Goal: Information Seeking & Learning: Learn about a topic

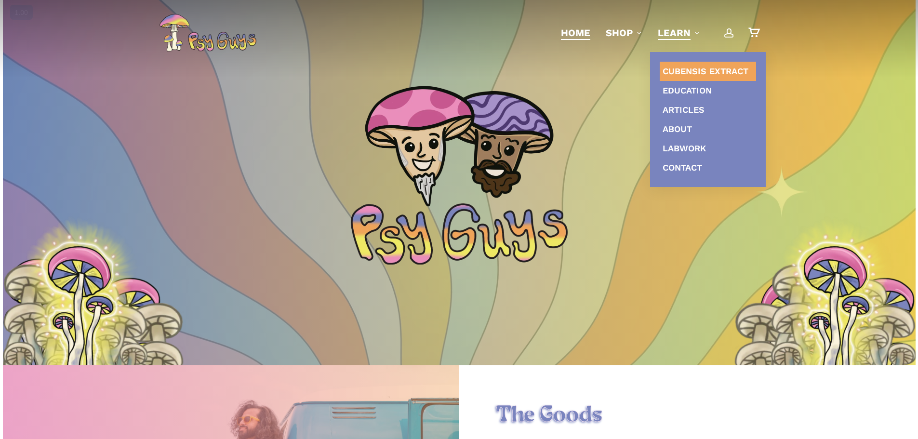
click at [680, 74] on span "Cubensis Extract" at bounding box center [705, 71] width 86 height 10
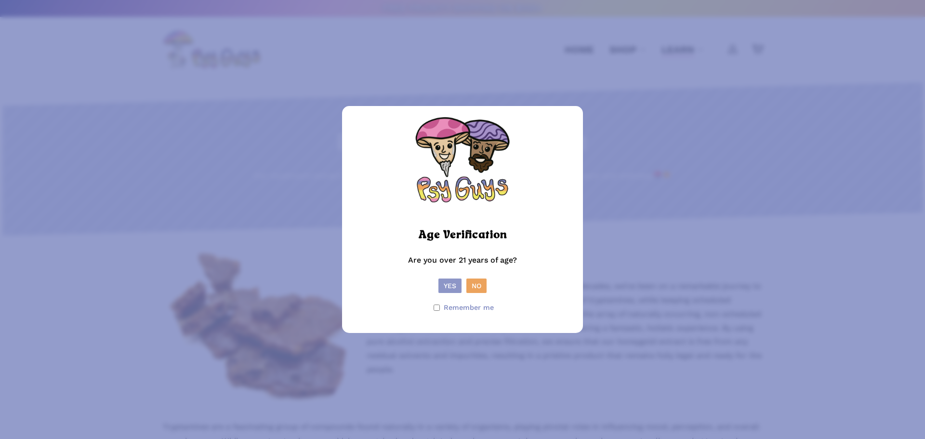
click at [444, 287] on button "Yes" at bounding box center [449, 285] width 23 height 14
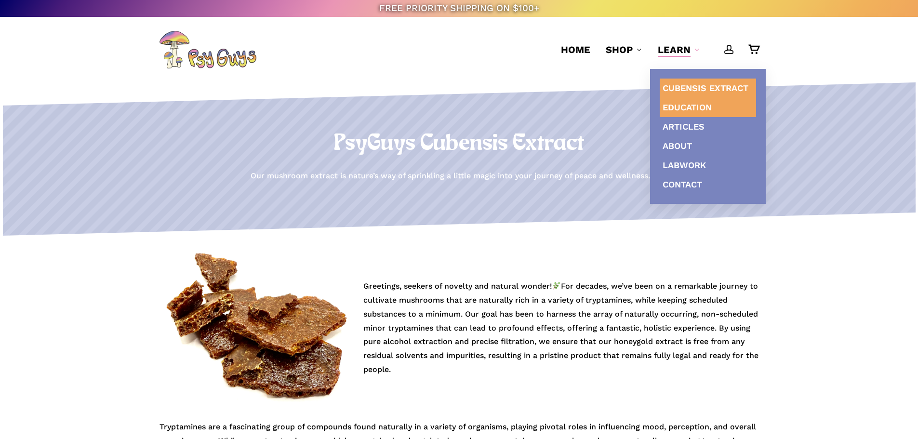
click at [693, 104] on span "Education" at bounding box center [686, 107] width 49 height 10
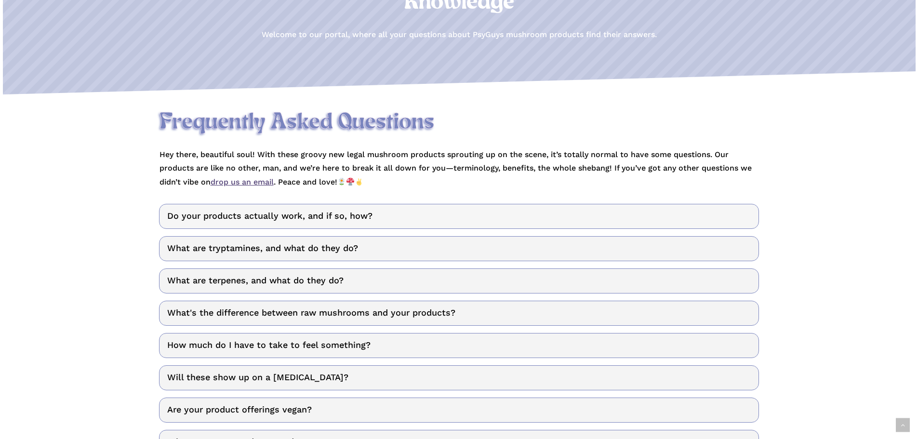
scroll to position [193, 0]
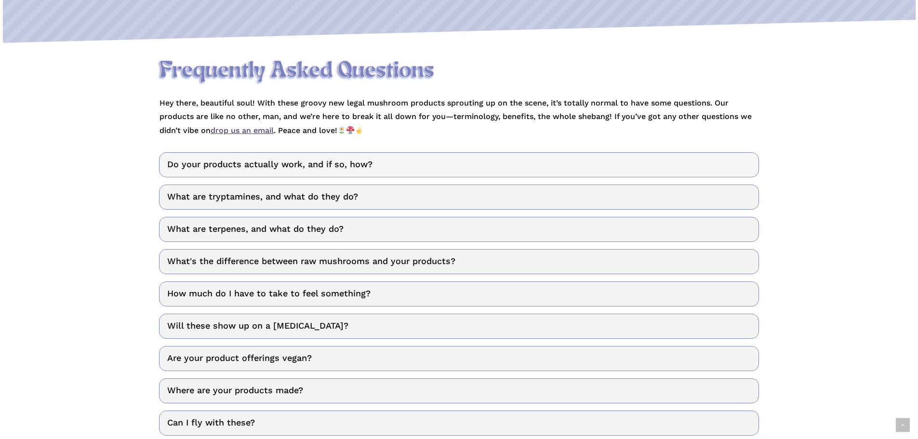
click at [322, 165] on link "Do your products actually work, and if so, how?" at bounding box center [459, 164] width 600 height 25
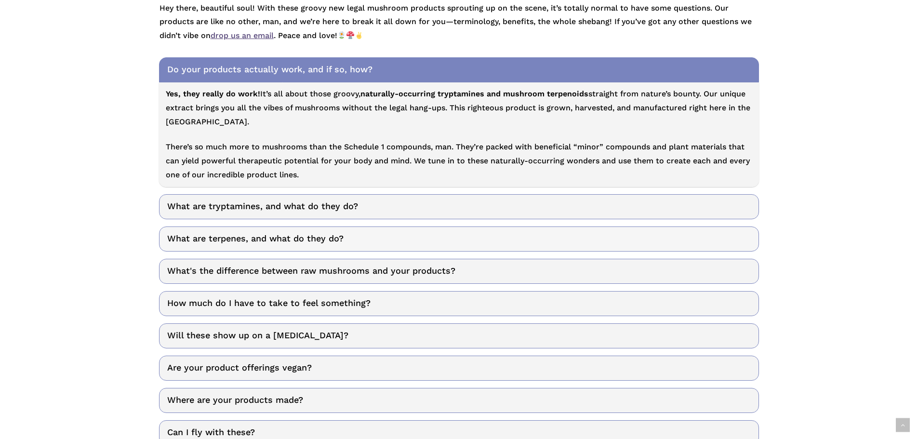
scroll to position [289, 0]
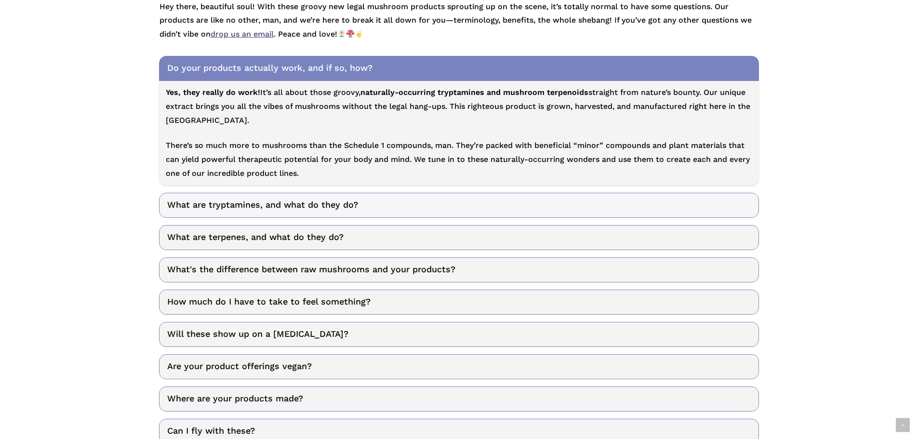
click at [297, 209] on link "What are tryptamines, and what do they do?" at bounding box center [459, 205] width 600 height 25
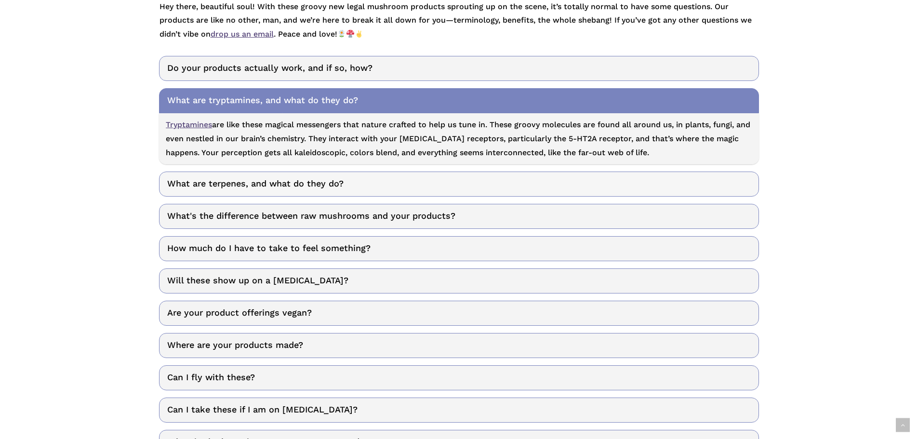
click at [303, 186] on link "What are terpenes, and what do they do?" at bounding box center [459, 183] width 600 height 25
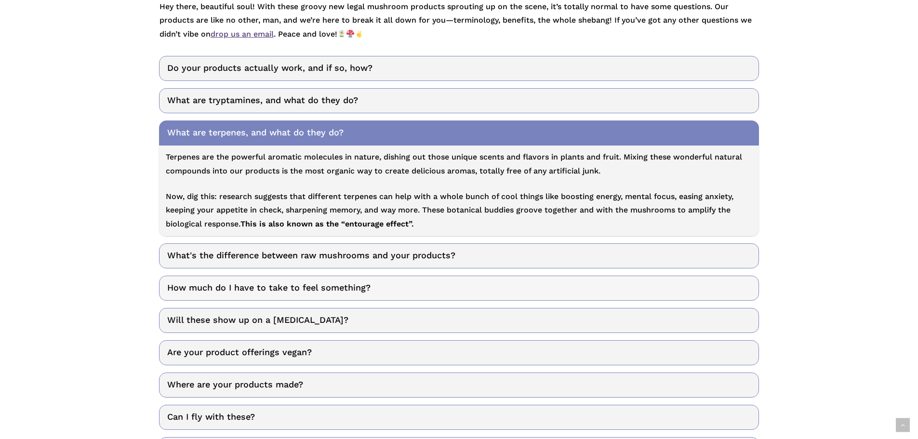
click at [347, 290] on link "How much do I have to take to feel something?" at bounding box center [459, 288] width 600 height 25
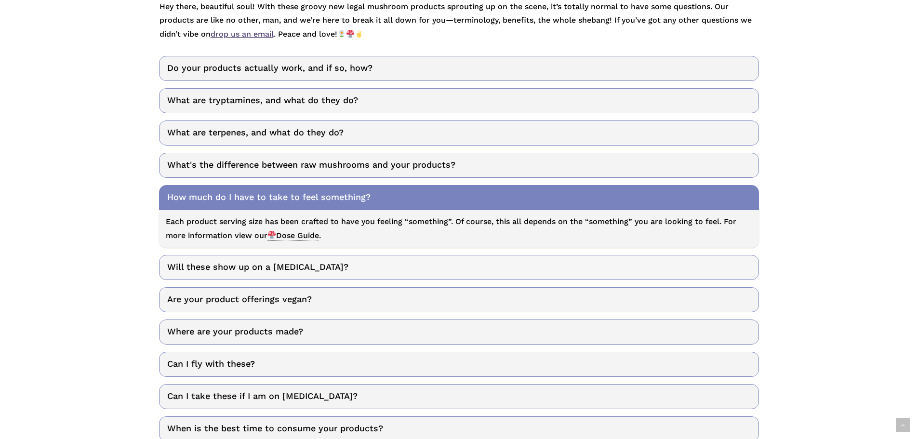
click at [287, 270] on link "Will these show up on a [MEDICAL_DATA]?" at bounding box center [459, 267] width 600 height 25
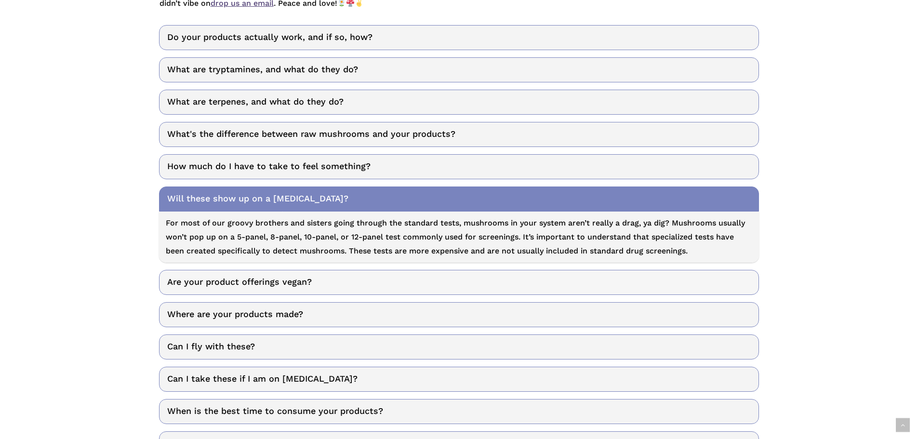
scroll to position [337, 0]
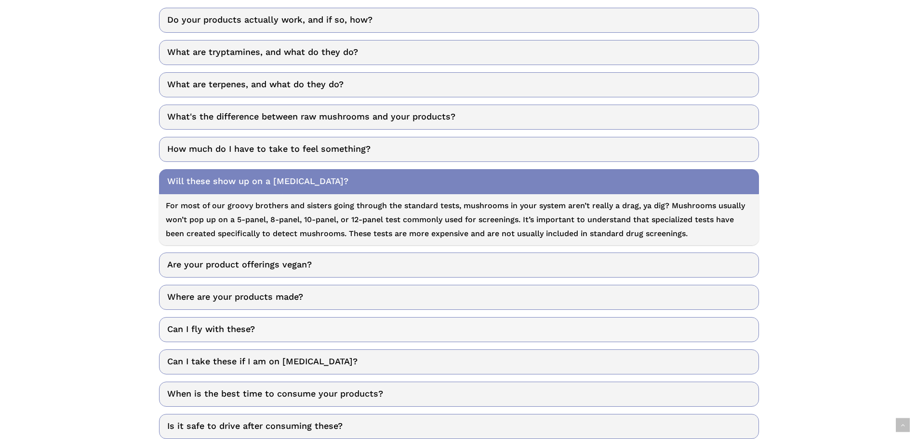
click at [200, 334] on link "Can I fly with these?" at bounding box center [459, 329] width 600 height 25
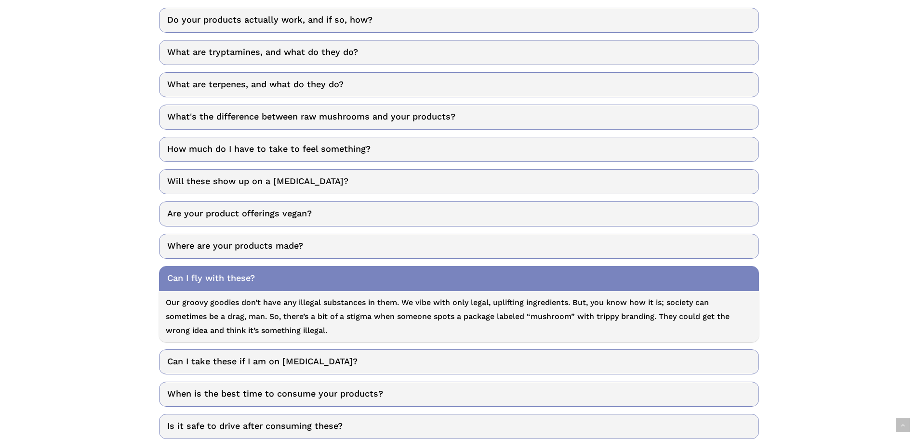
click at [227, 281] on link "Can I fly with these?" at bounding box center [459, 278] width 600 height 25
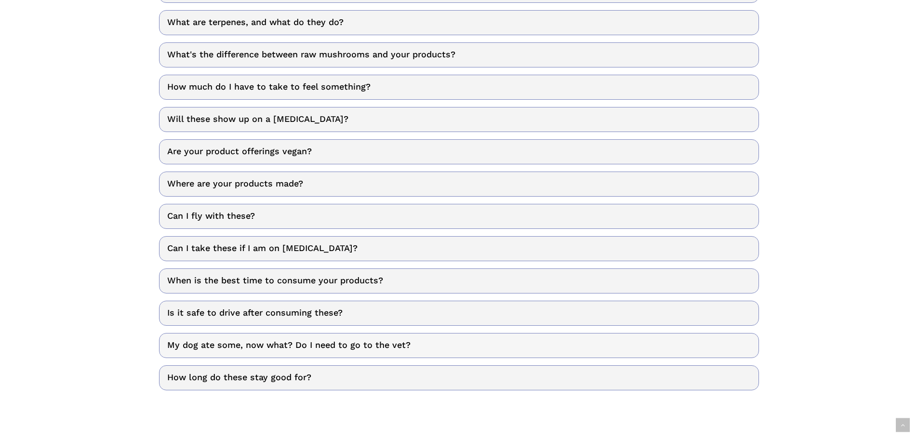
scroll to position [434, 0]
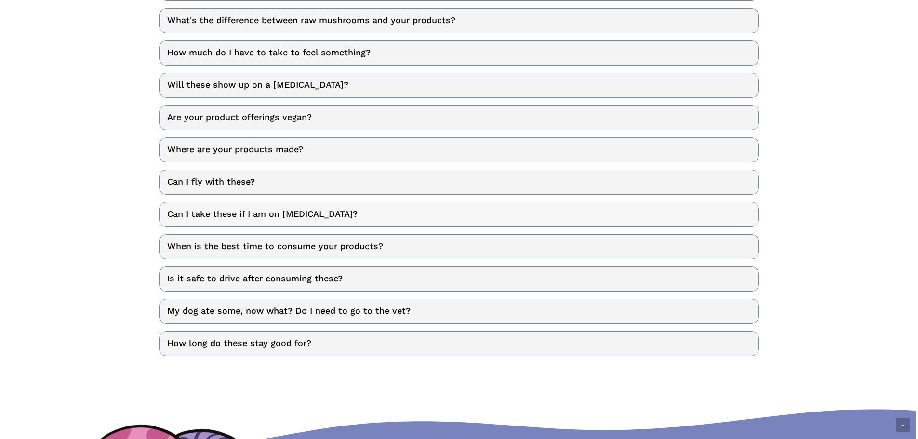
click at [203, 221] on link "Can I take these if I am on SSRIs?" at bounding box center [459, 214] width 600 height 25
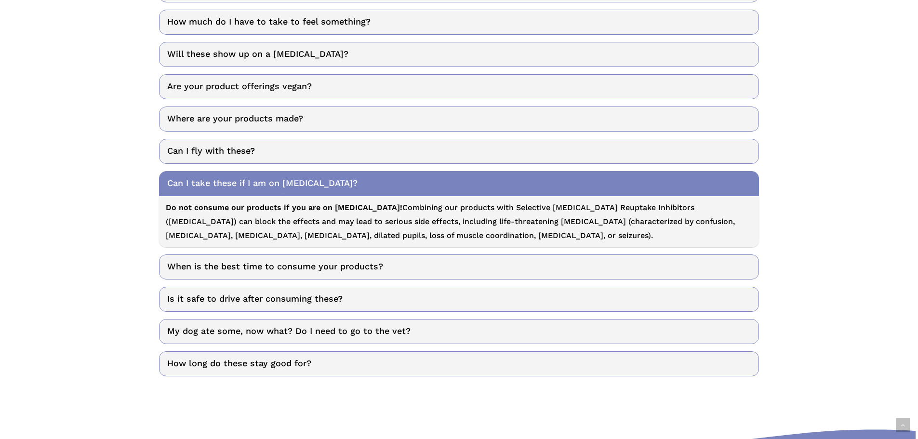
scroll to position [482, 0]
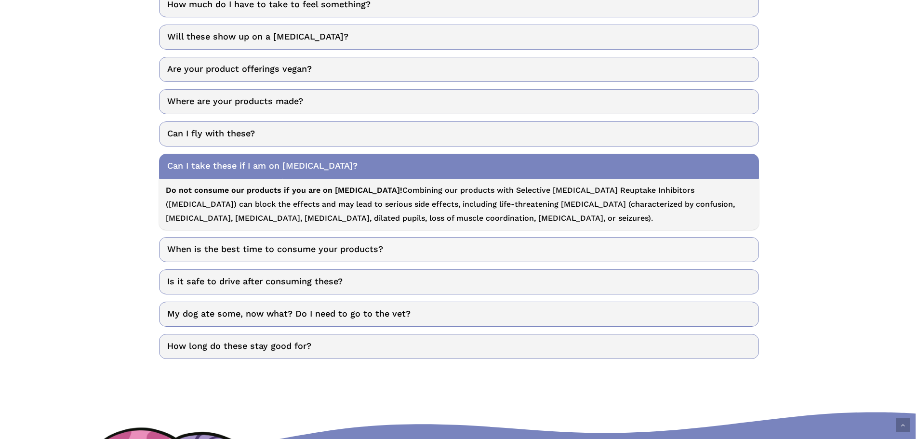
click at [311, 248] on link "When is the best time to consume your products?" at bounding box center [459, 249] width 600 height 25
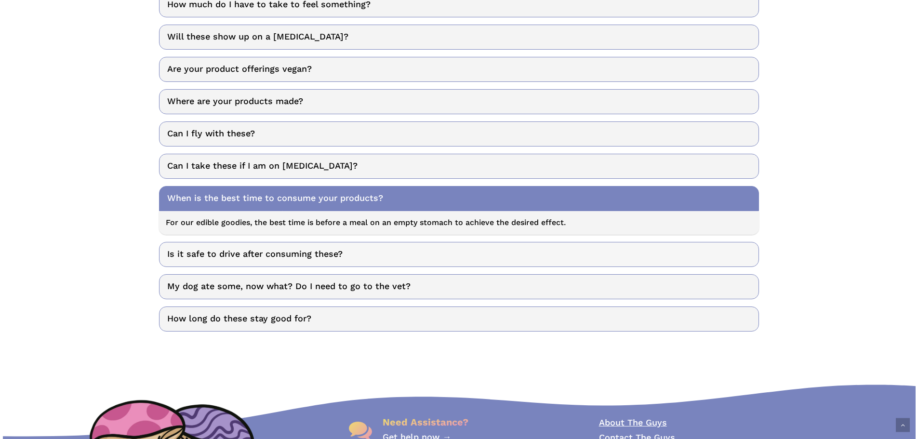
click at [219, 260] on link "Is it safe to drive after consuming these?" at bounding box center [459, 254] width 600 height 25
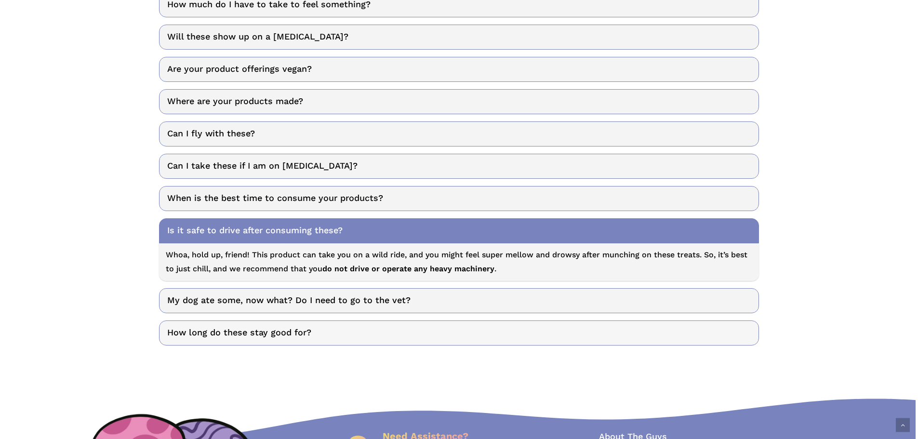
click at [247, 336] on link "How long do these stay good for?" at bounding box center [459, 332] width 600 height 25
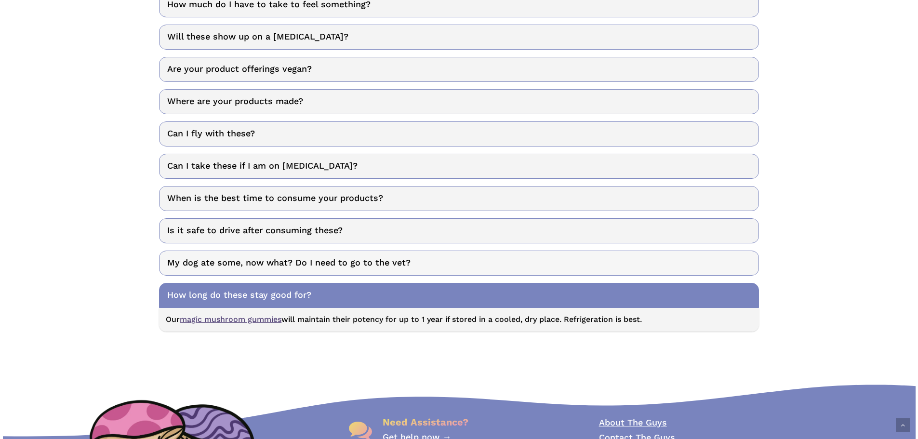
click at [269, 263] on link "My dog ate some, now what? Do I need to go to the vet?" at bounding box center [459, 262] width 600 height 25
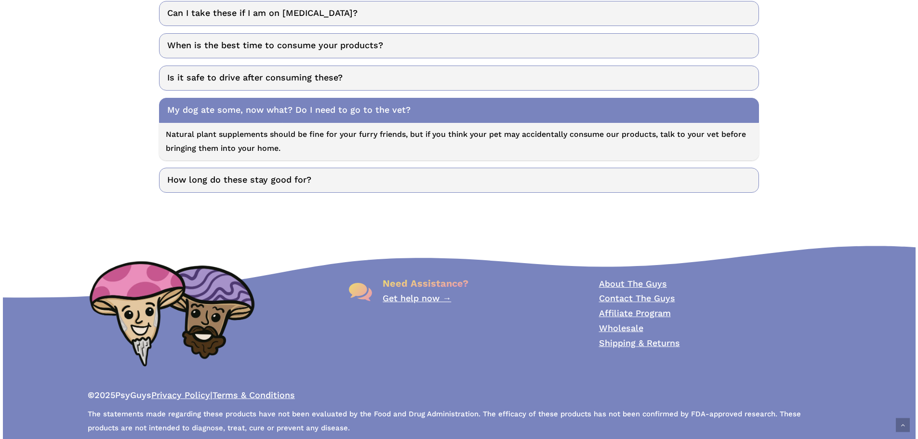
scroll to position [645, 0]
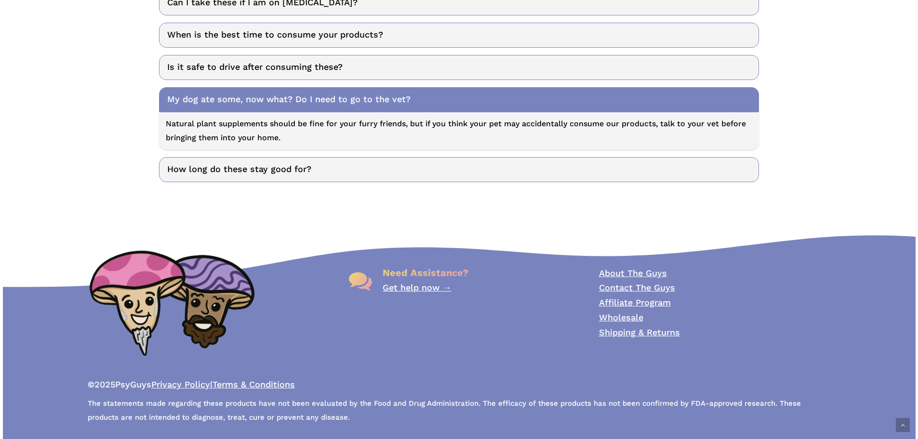
click at [427, 287] on link "Get help now →" at bounding box center [416, 287] width 68 height 10
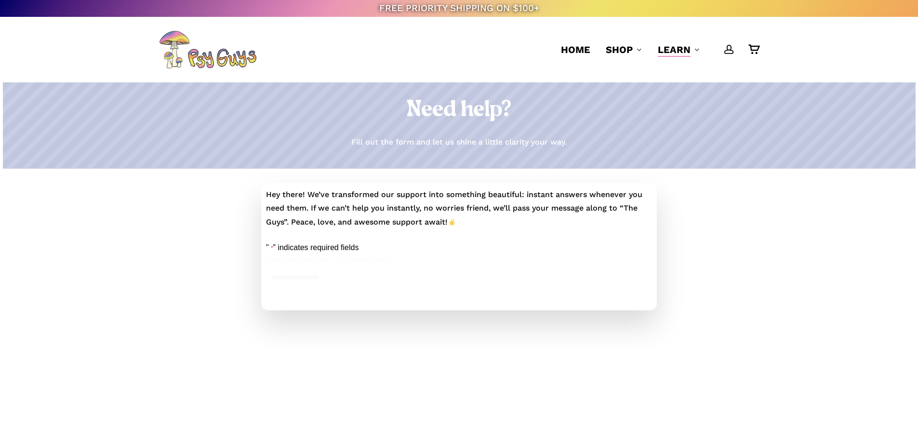
click at [348, 288] on select "**********" at bounding box center [459, 278] width 386 height 20
select select "**********"
click at [277, 279] on select "**********" at bounding box center [459, 278] width 386 height 20
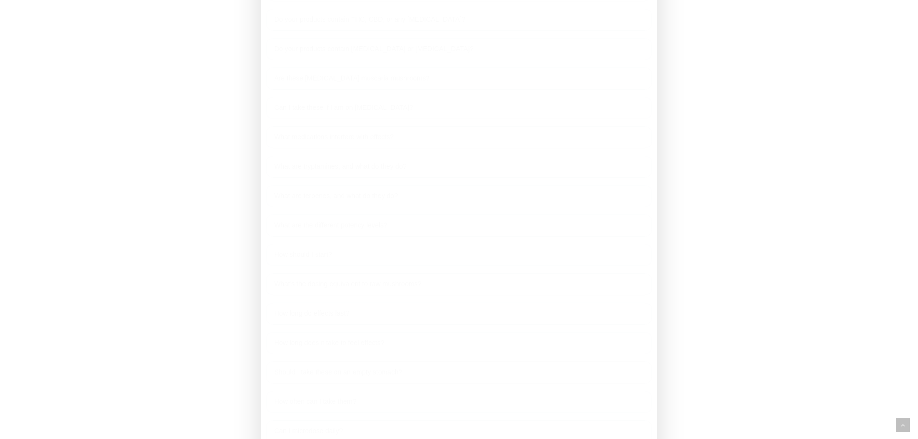
scroll to position [385, 0]
click at [329, 218] on link "How should I start?" at bounding box center [459, 207] width 386 height 22
click at [324, 281] on link "What's the dosing equivalent to raw mushrooms?" at bounding box center [459, 270] width 386 height 22
click at [336, 227] on link "How long do effects last?" at bounding box center [459, 216] width 386 height 22
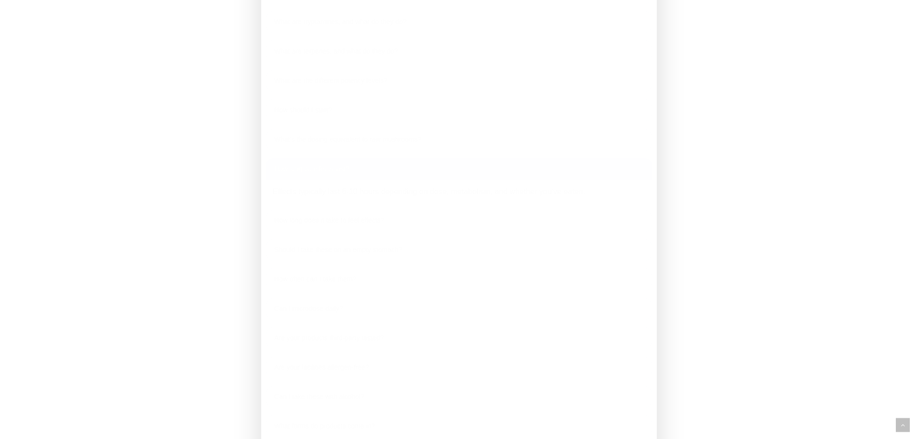
click at [317, 232] on link "How long does it take to feel effects?" at bounding box center [459, 221] width 386 height 22
click at [310, 263] on link "Should I take these on an empty stomach?" at bounding box center [459, 251] width 386 height 22
click at [330, 303] on link "How often can I take them?" at bounding box center [459, 291] width 386 height 22
click at [311, 239] on link "Can I microdose daily?" at bounding box center [459, 228] width 386 height 22
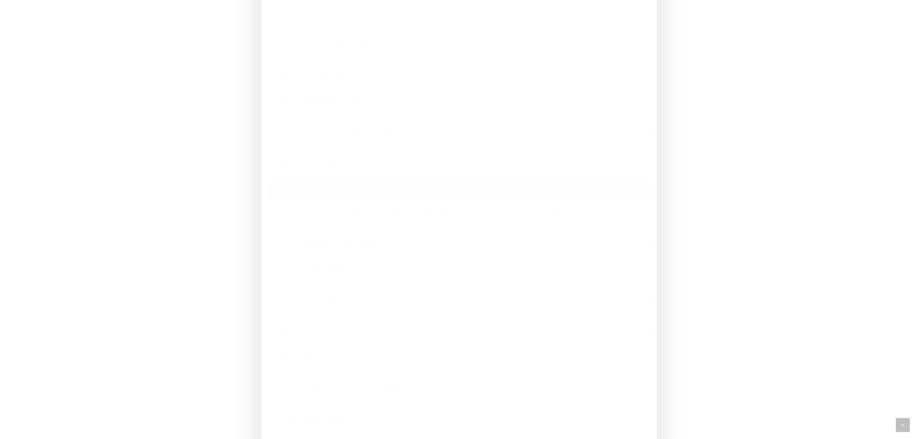
click at [312, 253] on link "Are your products third-party tested?" at bounding box center [459, 242] width 386 height 22
click at [324, 246] on link "Are your facilities allergen-free?" at bounding box center [459, 235] width 386 height 22
click at [326, 167] on link "Can I take these with alcohol?" at bounding box center [459, 156] width 386 height 22
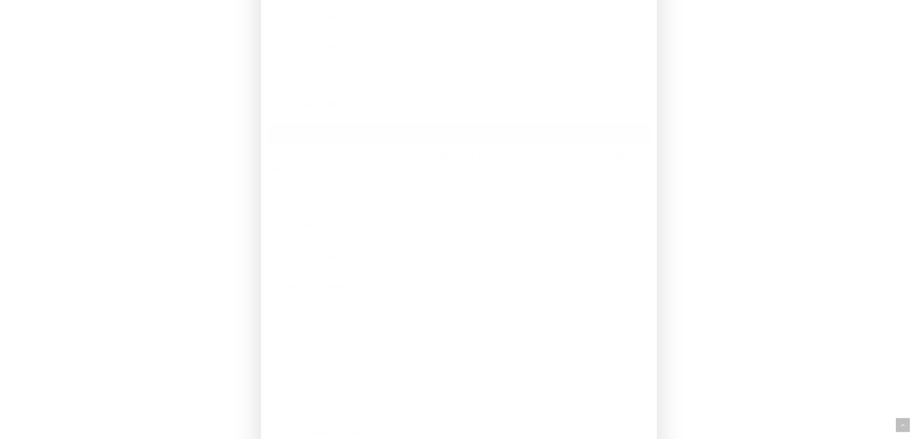
click at [357, 209] on link "What forms do products come in?" at bounding box center [459, 197] width 386 height 22
click at [318, 166] on link "How should I store products?" at bounding box center [459, 155] width 386 height 22
click at [330, 160] on link "Why do capsules sometimes look different?" at bounding box center [459, 149] width 386 height 22
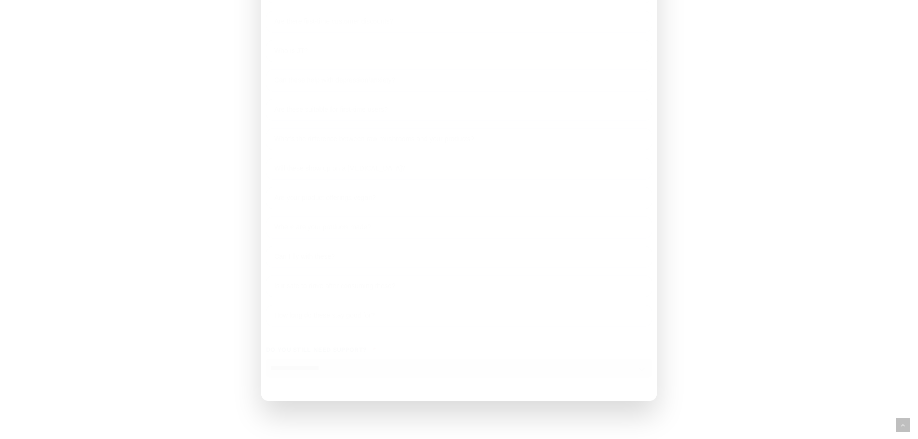
scroll to position [1060, 0]
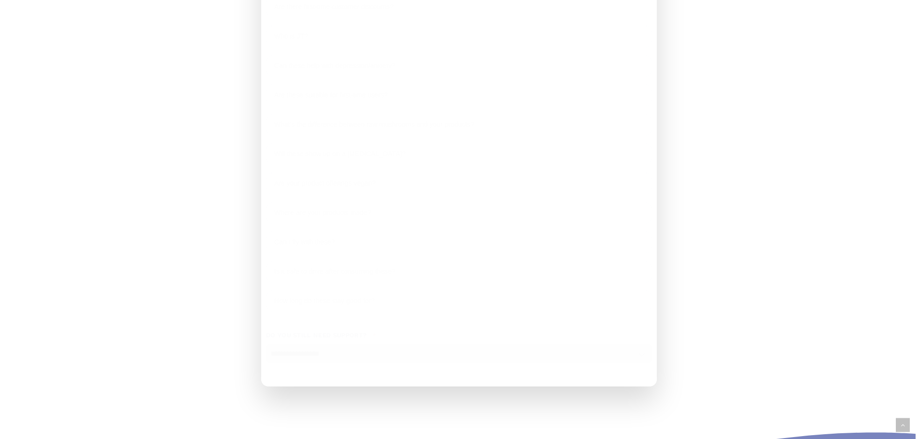
click at [383, 136] on link "What's the difference between raw mushrooms and your products?" at bounding box center [459, 125] width 386 height 22
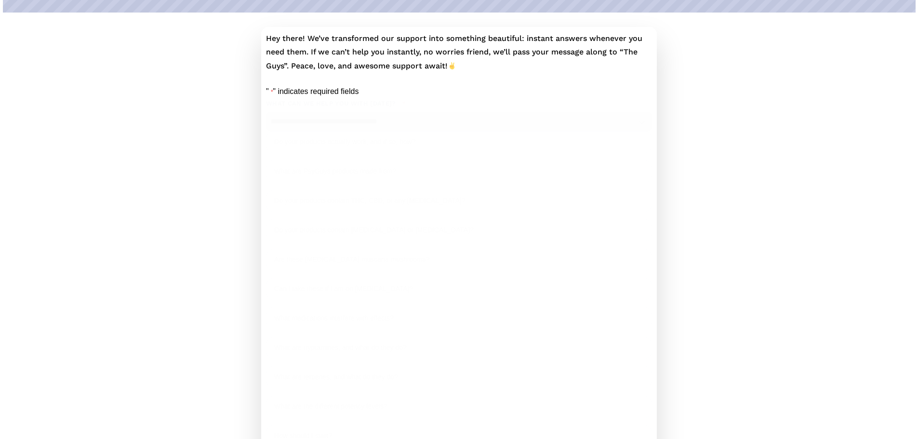
scroll to position [0, 0]
